Goal: Information Seeking & Learning: Learn about a topic

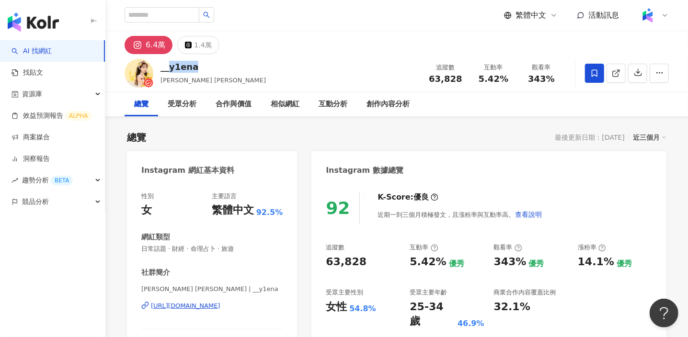
drag, startPoint x: 204, startPoint y: 69, endPoint x: 171, endPoint y: 68, distance: 32.1
click at [171, 68] on div "__y1ena [PERSON_NAME] [PERSON_NAME] 追蹤數 63,828 互動率 5.42% 觀看率 343%" at bounding box center [396, 73] width 582 height 38
copy div "y1ena"
click at [209, 66] on div "__y1ena [PERSON_NAME] [PERSON_NAME] 追蹤數 63,828 互動率 5.42% 觀看率 343%" at bounding box center [396, 73] width 582 height 38
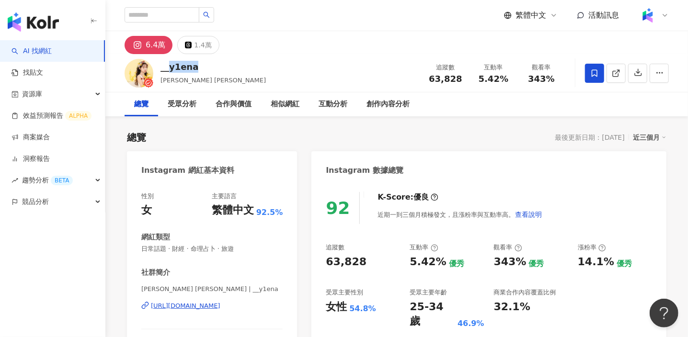
drag, startPoint x: 198, startPoint y: 68, endPoint x: 171, endPoint y: 62, distance: 27.3
click at [171, 62] on div "__y1ena [PERSON_NAME] [PERSON_NAME] 追蹤數 63,828 互動率 5.42% 觀看率 343%" at bounding box center [396, 73] width 582 height 38
copy div "y1ena"
click at [263, 75] on div "__y1ena [PERSON_NAME] [PERSON_NAME] 追蹤數 63,828 互動率 5.42% 觀看率 343%" at bounding box center [396, 73] width 582 height 38
drag, startPoint x: 199, startPoint y: 70, endPoint x: 172, endPoint y: 68, distance: 27.0
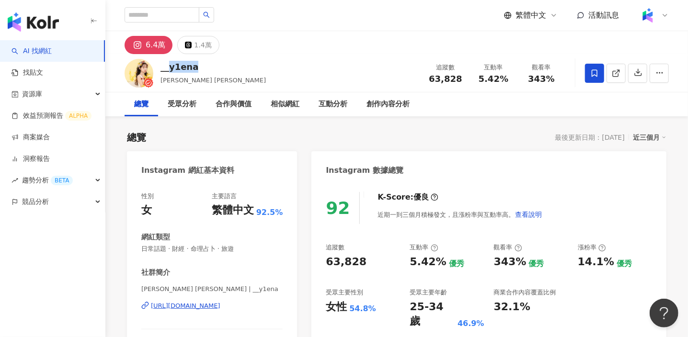
click at [172, 68] on div "__y1ena [PERSON_NAME] [PERSON_NAME] 追蹤數 63,828 互動率 5.42% 觀看率 343%" at bounding box center [396, 73] width 582 height 38
copy div "y1ena"
click at [316, 65] on div "__y1ena [PERSON_NAME] [PERSON_NAME] 追蹤數 63,828 互動率 5.42% 觀看率 343%" at bounding box center [396, 73] width 582 height 38
drag, startPoint x: 194, startPoint y: 70, endPoint x: 168, endPoint y: 68, distance: 26.5
click at [168, 68] on div "__y1ena" at bounding box center [212, 67] width 105 height 12
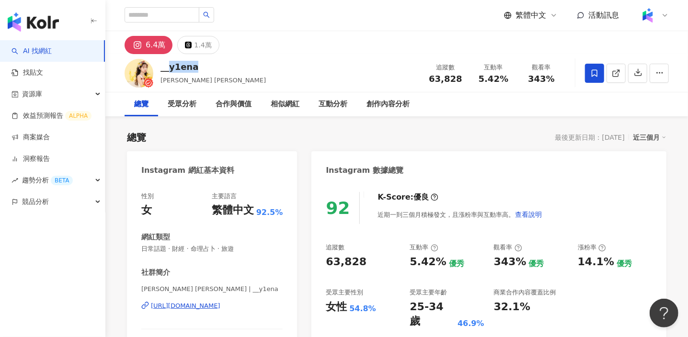
copy div "y1ena"
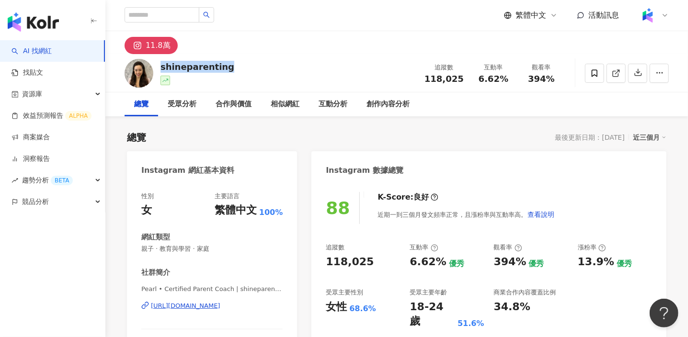
drag, startPoint x: 161, startPoint y: 67, endPoint x: 248, endPoint y: 67, distance: 86.7
click at [248, 67] on div "shineparenting 追蹤數 118,025 互動率 6.62% 觀看率 394%" at bounding box center [396, 73] width 582 height 38
copy div "shineparenting"
click at [211, 62] on div "shineparenting" at bounding box center [197, 67] width 74 height 12
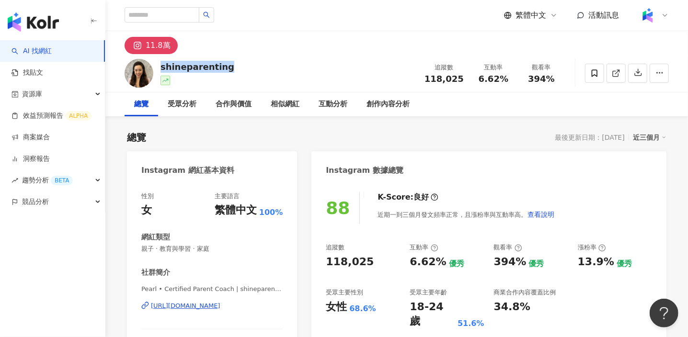
click at [211, 62] on div "shineparenting" at bounding box center [197, 67] width 74 height 12
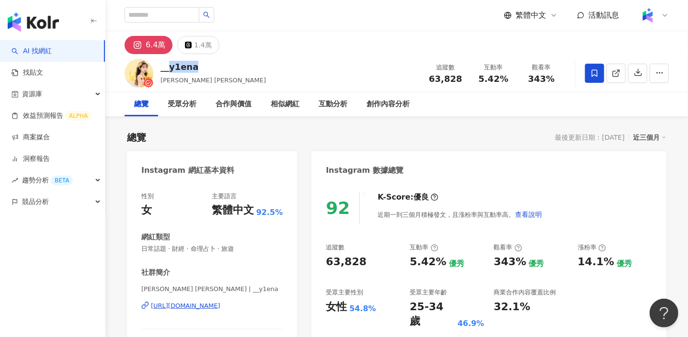
click at [307, 63] on div "__y1ena [PERSON_NAME] [PERSON_NAME] 追蹤數 63,828 互動率 5.42% 觀看率 343%" at bounding box center [396, 73] width 582 height 38
click at [186, 42] on icon at bounding box center [188, 45] width 7 height 7
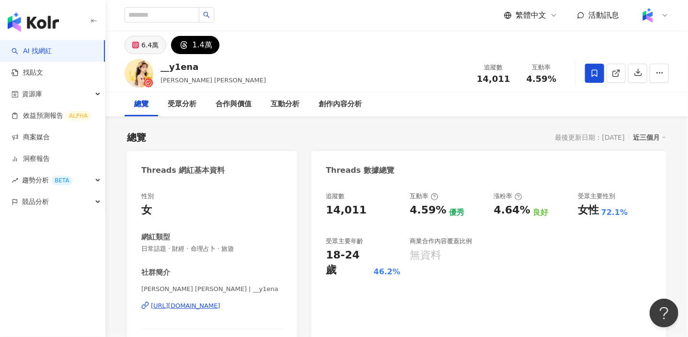
click at [151, 44] on div "6.4萬" at bounding box center [149, 44] width 17 height 13
